Goal: Task Accomplishment & Management: Manage account settings

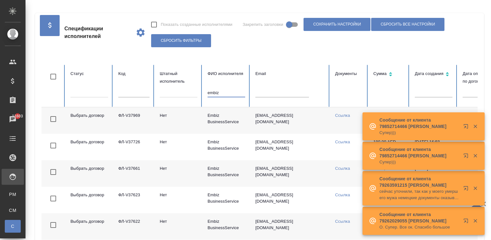
click at [234, 92] on input "embiz" at bounding box center [227, 92] width 38 height 9
click at [14, 211] on span "CM" at bounding box center [13, 210] width 10 height 6
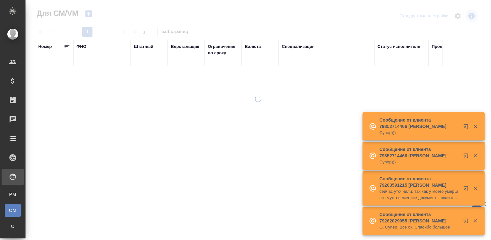
click at [474, 127] on icon "button" at bounding box center [476, 127] width 4 height 4
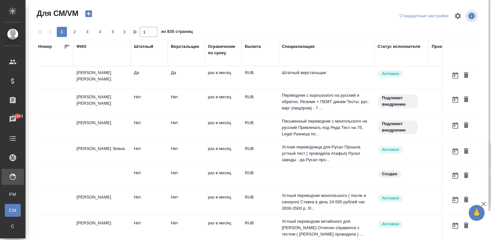
click at [206, 81] on td "раз в месяц" at bounding box center [223, 77] width 37 height 22
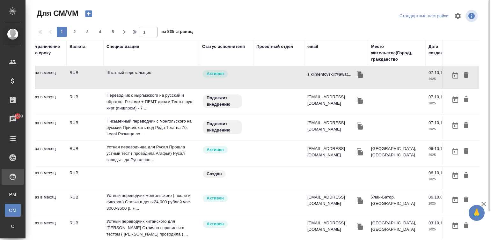
scroll to position [0, 191]
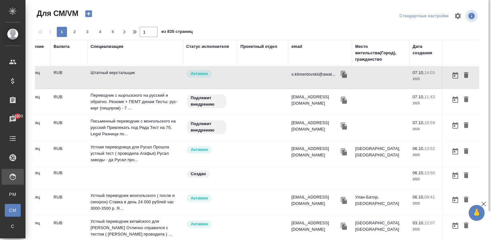
click at [297, 46] on div "email" at bounding box center [297, 46] width 11 height 6
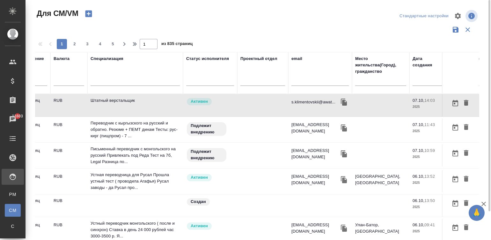
click at [311, 82] on input "text" at bounding box center [320, 82] width 57 height 8
paste input "mari.senchenya@mail.ru"
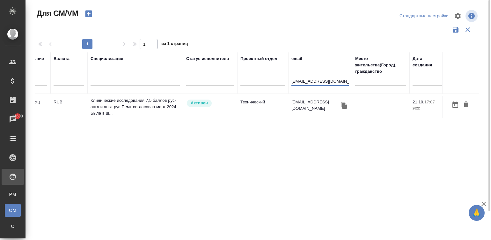
type input "mari.senchenya@mail.ru"
click at [262, 105] on td "Технический" at bounding box center [262, 107] width 51 height 22
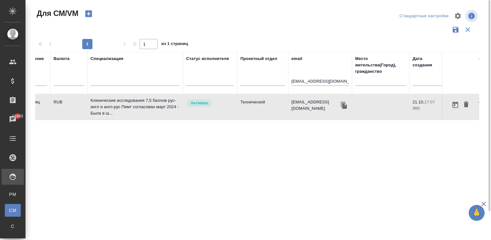
click at [262, 105] on td "Технический" at bounding box center [262, 107] width 51 height 22
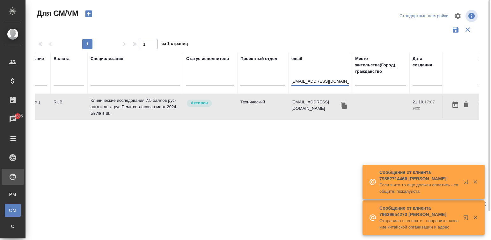
click at [306, 83] on input "mari.senchenya@mail.ru" at bounding box center [320, 82] width 57 height 8
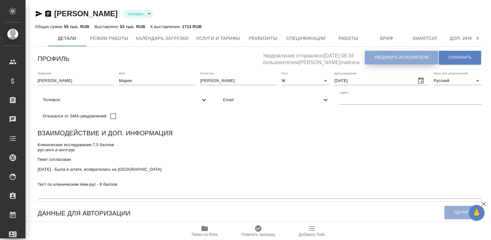
click at [403, 56] on span "Уведомить исполнителя" at bounding box center [401, 57] width 54 height 5
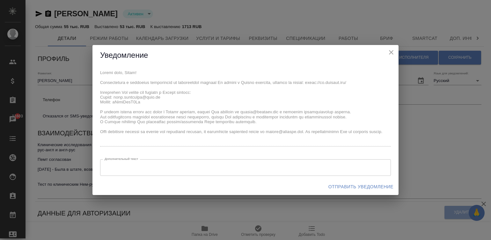
click at [99, 71] on div "x Дополнительный текст x Дополнительный текст" at bounding box center [245, 122] width 306 height 113
click at [95, 73] on div "x Дополнительный текст x Дополнительный текст" at bounding box center [245, 122] width 306 height 113
click at [367, 183] on span "Отправить уведомление" at bounding box center [361, 187] width 65 height 8
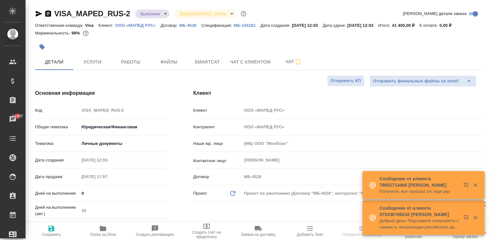
select select "RU"
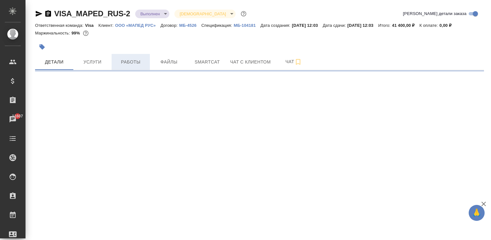
click at [131, 61] on span "Работы" at bounding box center [130, 62] width 31 height 8
select select "RU"
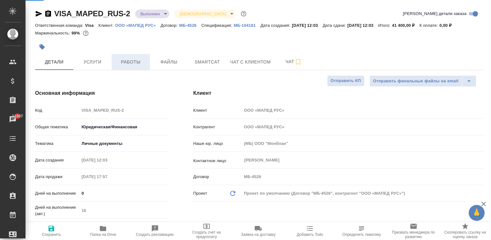
type textarea "x"
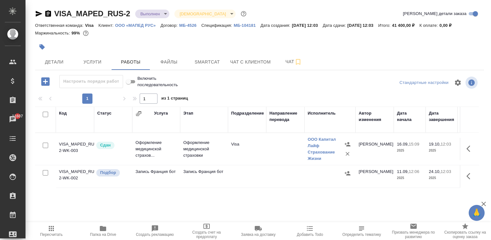
click at [316, 149] on div "ООО Капитал Лайф Страхование Жизни" at bounding box center [325, 149] width 35 height 26
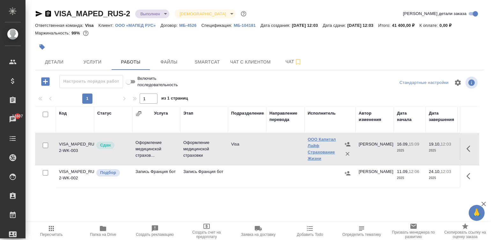
click at [319, 151] on link "ООО Капитал Лайф Страхование Жизни" at bounding box center [322, 149] width 28 height 24
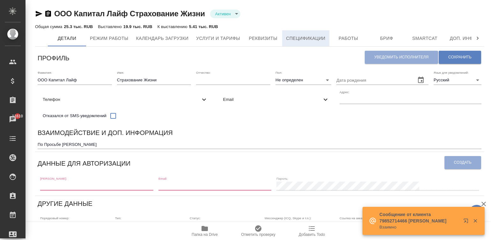
click at [303, 42] on span "Спецификации" at bounding box center [305, 38] width 39 height 8
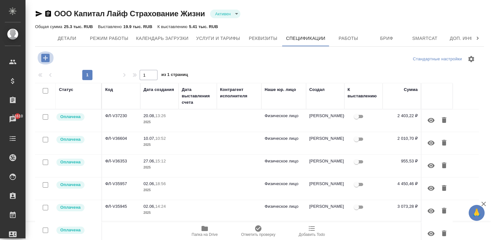
click at [48, 58] on icon "button" at bounding box center [45, 57] width 11 height 11
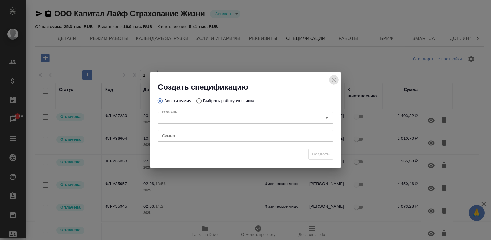
click at [332, 78] on icon "close" at bounding box center [334, 80] width 8 height 8
click at [332, 78] on div "1 1 из 1 страниц" at bounding box center [259, 75] width 449 height 10
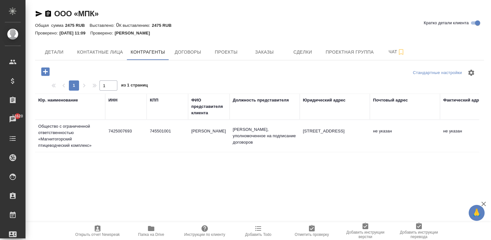
click at [208, 136] on td "[PERSON_NAME]" at bounding box center [208, 136] width 41 height 22
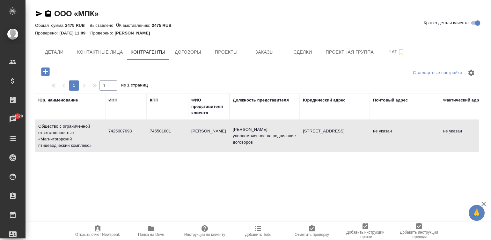
click at [208, 136] on td "Мясников Дмитрий Александрович" at bounding box center [208, 136] width 41 height 22
type textarea "Общество с ограниченной ответственностью «Магнитогорский птицеводческий комплек…"
type input "7425007693"
type input "745501001"
type input "Мясников Дмитрий Александрович"
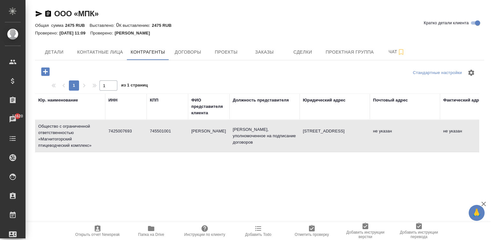
type input "Лицо, уполномоченное на подписание договоров"
type textarea "457410 Челябинская область, Агаповский район, п Буранный, ул Автомобилистов 12А"
type input "действующий на основании доверенности"
type input "Челябинское отделение № 8597 Сбербанка РОССИИ"
type input "40702810572330109138"
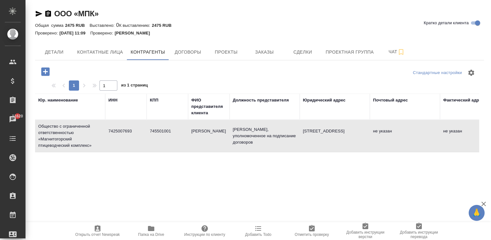
type input "047501602"
type input "30101810700000000602"
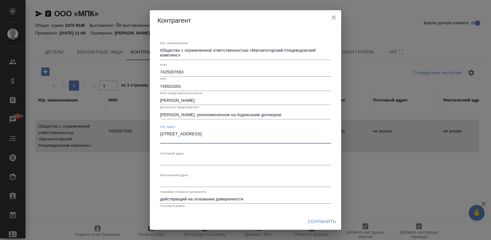
drag, startPoint x: 172, startPoint y: 138, endPoint x: 155, endPoint y: 131, distance: 19.1
click at [155, 131] on div "Юр. наименование Общество с ограниченной ответственностью «Магнитогорский птице…" at bounding box center [245, 122] width 191 height 182
click at [267, 117] on input "Лицо, уполномоченное на подписание договоров" at bounding box center [245, 114] width 171 height 9
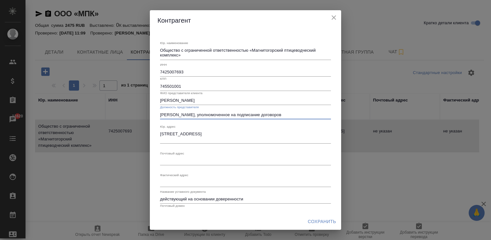
click at [267, 117] on input "Лицо, уполномоченное на подписание договоров" at bounding box center [245, 114] width 171 height 9
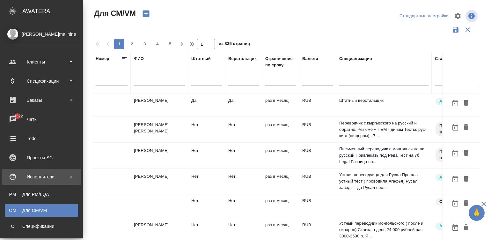
scroll to position [0, 191]
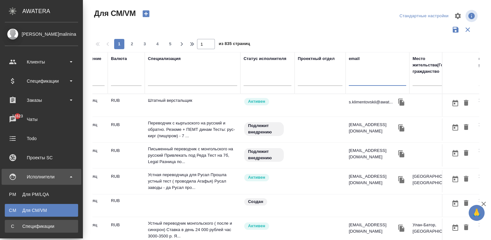
click at [32, 232] on link "С Спецификации" at bounding box center [41, 226] width 73 height 13
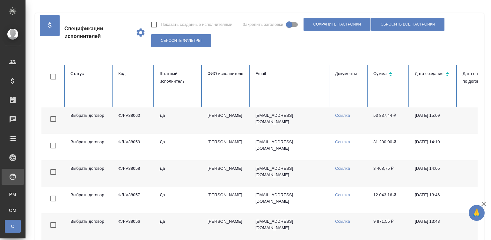
checkbox input "false"
click at [362, 128] on td "Ссылка" at bounding box center [349, 120] width 38 height 26
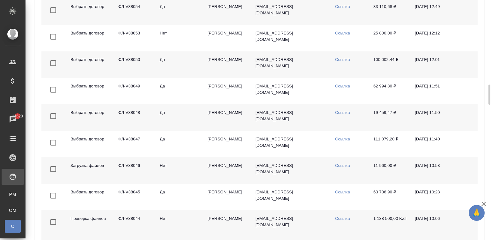
scroll to position [325, 0]
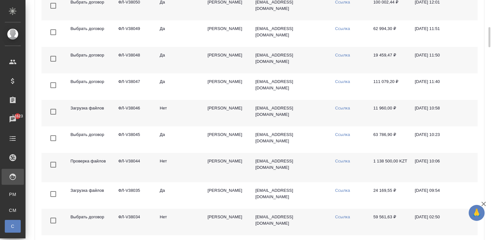
click at [213, 177] on td "[PERSON_NAME]" at bounding box center [227, 167] width 48 height 29
click at [343, 163] on link "Ссылка" at bounding box center [342, 161] width 15 height 5
drag, startPoint x: 144, startPoint y: 169, endPoint x: 118, endPoint y: 169, distance: 26.2
click at [118, 169] on td "ФЛ-V38044" at bounding box center [133, 167] width 41 height 29
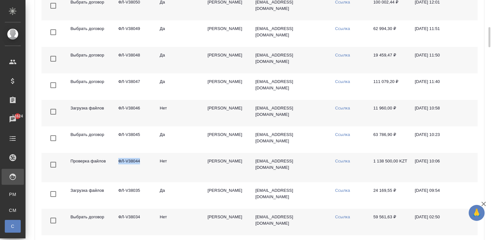
copy td "ФЛ-V38044"
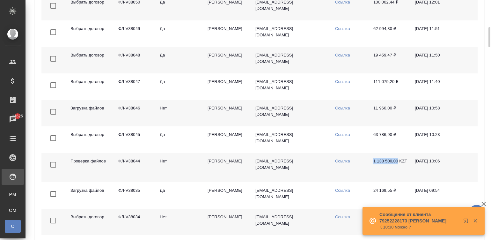
drag, startPoint x: 373, startPoint y: 166, endPoint x: 398, endPoint y: 164, distance: 25.0
click at [398, 164] on td "1 138 500,00 KZT" at bounding box center [388, 167] width 41 height 29
copy td "1 138 500,00"
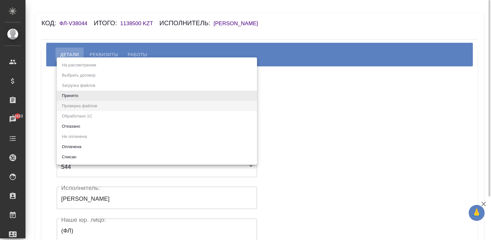
click at [98, 87] on body "🙏 .cls-1 fill:#fff; AWATERA [PERSON_NAME][PERSON_NAME] Спецификации Заказы 1162…" at bounding box center [245, 120] width 491 height 240
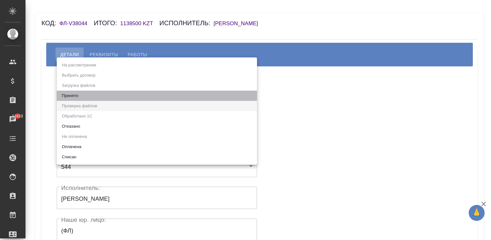
click at [75, 92] on li "Принято" at bounding box center [157, 96] width 200 height 10
type input "accepted"
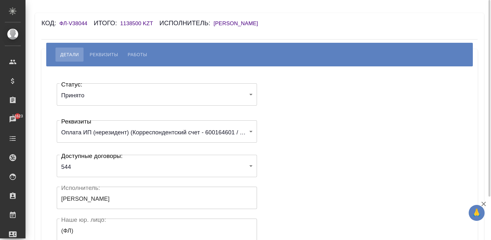
click at [297, 103] on div "Статус: Принято accepted Статус: Реквизиты Оплата ИП (нерезидент) (Корреспонден…" at bounding box center [259, 191] width 411 height 231
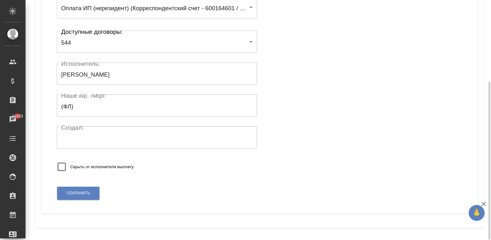
scroll to position [125, 0]
click at [81, 190] on span "Сохранить" at bounding box center [78, 192] width 23 height 5
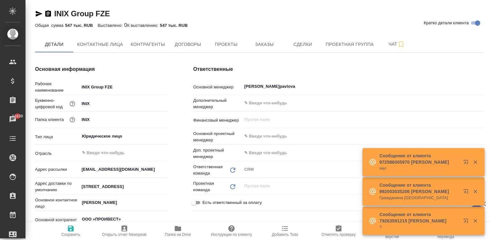
type textarea "x"
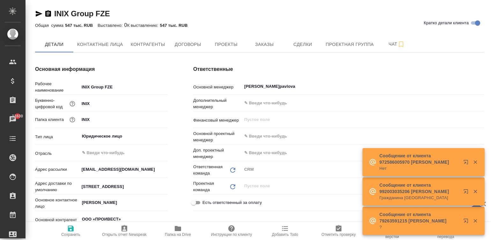
type textarea "x"
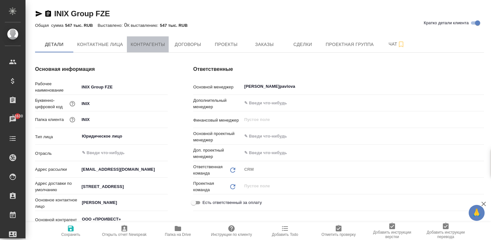
click at [138, 41] on span "Контрагенты" at bounding box center [148, 45] width 34 height 8
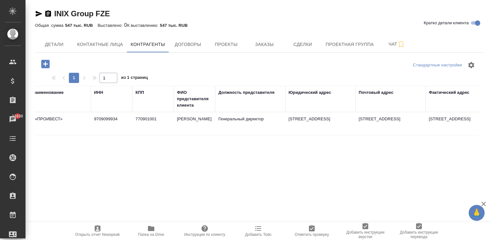
scroll to position [0, 9]
